Goal: Navigation & Orientation: Find specific page/section

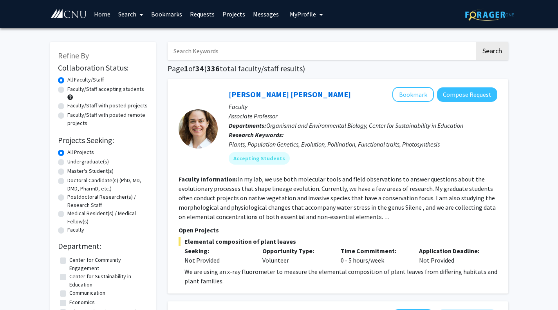
click at [292, 19] on button "My Profile" at bounding box center [307, 14] width 38 height 28
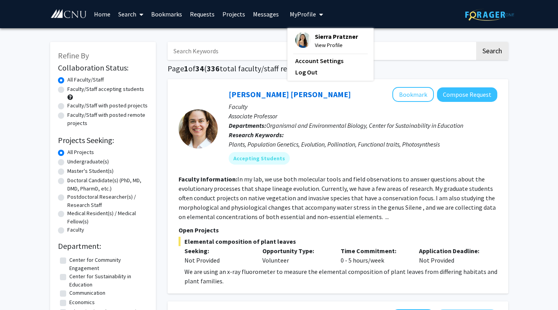
click at [271, 15] on link "Messages" at bounding box center [266, 13] width 34 height 27
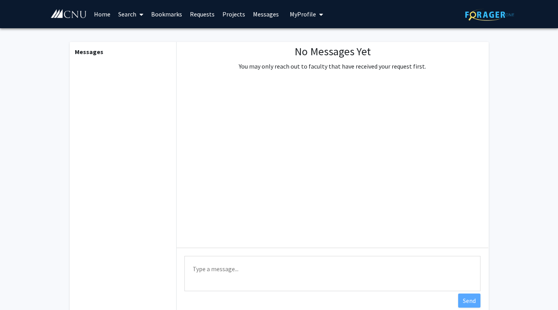
click at [231, 14] on link "Projects" at bounding box center [234, 13] width 31 height 27
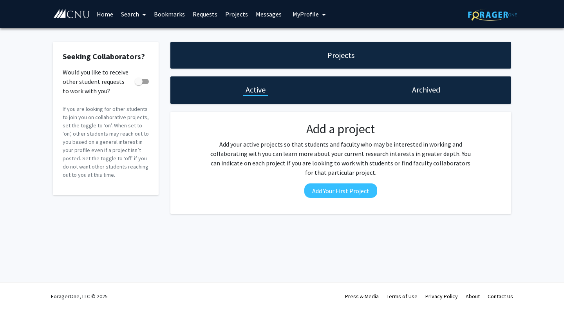
click at [105, 14] on link "Home" at bounding box center [105, 13] width 24 height 27
